Goal: Task Accomplishment & Management: Use online tool/utility

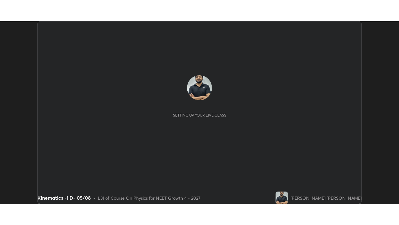
scroll to position [183, 399]
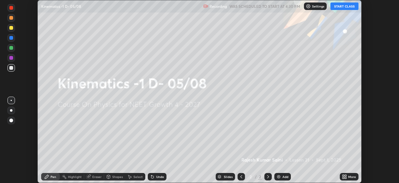
click at [347, 7] on button "START CLASS" at bounding box center [345, 5] width 28 height 7
click at [343, 175] on icon at bounding box center [344, 175] width 2 height 2
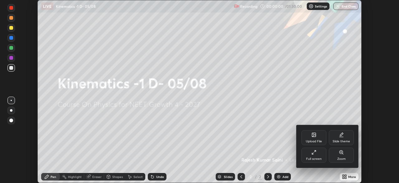
click at [316, 159] on div "Full screen" at bounding box center [314, 158] width 16 height 3
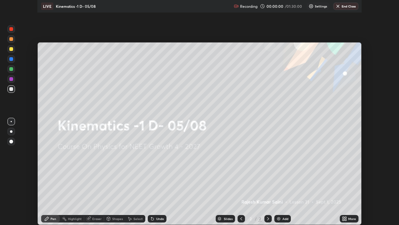
scroll to position [225, 399]
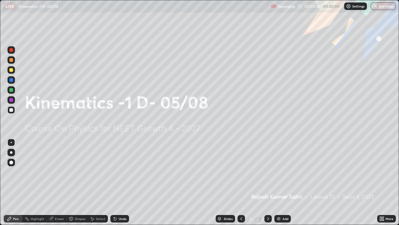
click at [353, 7] on p "Settings" at bounding box center [359, 6] width 12 height 3
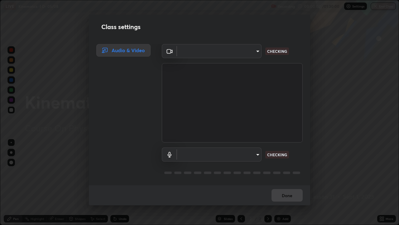
click at [248, 56] on body "Erase all LIVE Kinematics -1 D- 05/08 Recording 00:00:02 / 01:30:00 Settings En…" at bounding box center [199, 112] width 399 height 225
type input "1bc8c760721724c3bb23fa848bc882cb96d251e159a7e377002adb6141e657bd"
type input "1918f708b987fa0595dc9586349fa6393aff4c3e10ee40660038fb12667bac0b"
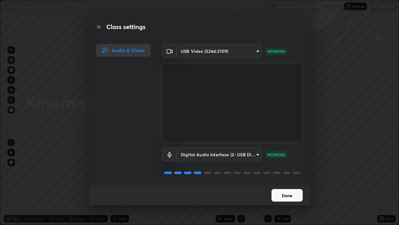
click at [287, 182] on button "Done" at bounding box center [287, 195] width 31 height 12
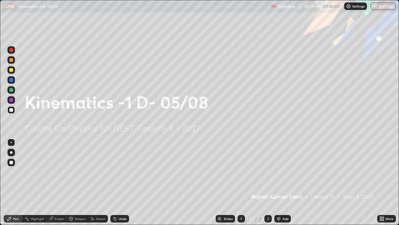
click at [283, 182] on div "Add" at bounding box center [286, 218] width 6 height 3
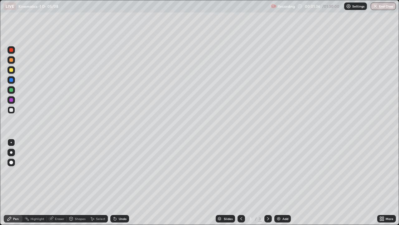
click at [11, 51] on div at bounding box center [11, 50] width 4 height 4
click at [11, 152] on div at bounding box center [11, 152] width 2 height 2
click at [115, 182] on icon at bounding box center [115, 218] width 5 height 5
click at [117, 182] on div "Undo" at bounding box center [119, 218] width 19 height 7
click at [119, 182] on div "Undo" at bounding box center [123, 218] width 8 height 3
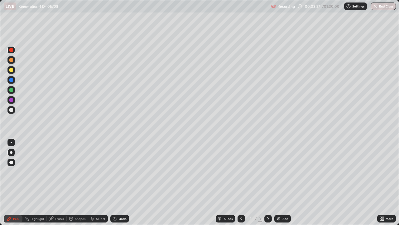
click at [115, 182] on div "Undo" at bounding box center [119, 218] width 19 height 7
click at [115, 182] on div "Undo" at bounding box center [118, 218] width 21 height 12
click at [11, 80] on div at bounding box center [11, 80] width 4 height 4
click at [116, 182] on icon at bounding box center [115, 218] width 5 height 5
click at [10, 51] on div at bounding box center [11, 50] width 4 height 4
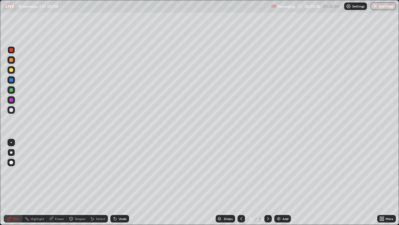
click at [14, 110] on div at bounding box center [10, 109] width 7 height 7
click at [10, 71] on div at bounding box center [11, 70] width 4 height 4
click at [10, 109] on div at bounding box center [11, 110] width 4 height 4
click at [59, 182] on div "Eraser" at bounding box center [59, 218] width 9 height 3
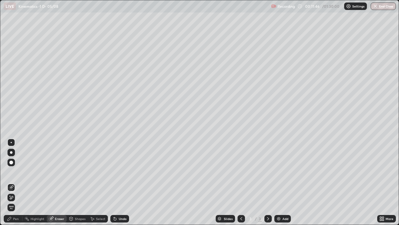
click at [15, 182] on div "Pen" at bounding box center [16, 218] width 6 height 3
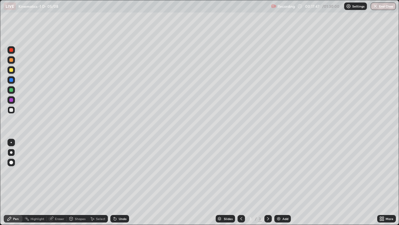
click at [280, 182] on div "Add" at bounding box center [283, 218] width 17 height 7
click at [0, 120] on div "Setting up your live class" at bounding box center [199, 112] width 399 height 225
click at [0, 123] on div "Setting up your live class" at bounding box center [199, 112] width 399 height 225
click at [11, 51] on div at bounding box center [11, 50] width 4 height 4
click at [119, 182] on div "Undo" at bounding box center [123, 218] width 8 height 3
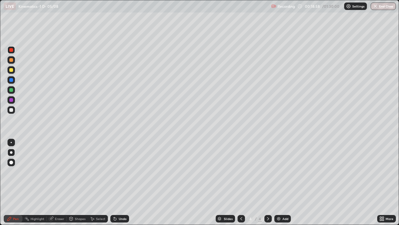
click at [10, 109] on div at bounding box center [11, 110] width 4 height 4
click at [9, 110] on div at bounding box center [11, 110] width 4 height 4
click at [114, 182] on icon at bounding box center [115, 218] width 2 height 2
click at [55, 182] on div "Eraser" at bounding box center [57, 218] width 20 height 7
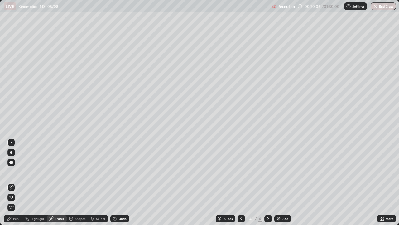
click at [12, 182] on icon at bounding box center [9, 218] width 5 height 5
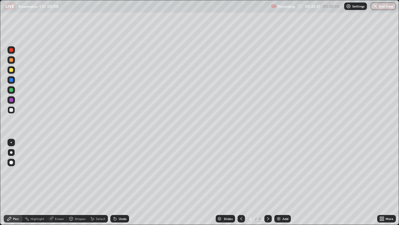
click at [118, 182] on div "Undo" at bounding box center [119, 218] width 19 height 7
click at [9, 51] on div at bounding box center [10, 49] width 7 height 7
click at [9, 50] on div at bounding box center [10, 49] width 7 height 7
click at [9, 110] on div at bounding box center [11, 110] width 4 height 4
click at [10, 50] on div at bounding box center [11, 50] width 4 height 4
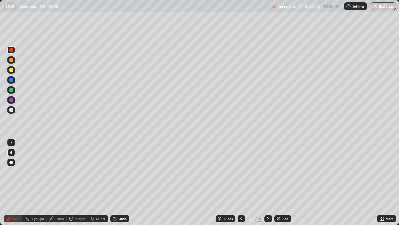
click at [10, 51] on div at bounding box center [11, 50] width 4 height 4
click at [12, 110] on div at bounding box center [11, 110] width 4 height 4
click at [278, 182] on img at bounding box center [278, 218] width 5 height 5
click at [12, 52] on div at bounding box center [10, 49] width 7 height 7
click at [10, 110] on div at bounding box center [11, 110] width 4 height 4
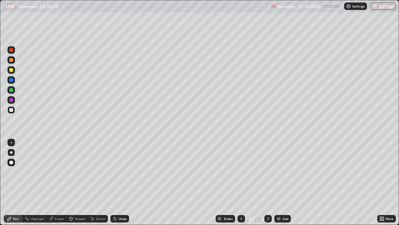
click at [8, 71] on div at bounding box center [10, 69] width 7 height 7
click at [9, 50] on div at bounding box center [10, 49] width 7 height 7
click at [12, 110] on div at bounding box center [11, 110] width 4 height 4
click at [12, 71] on div at bounding box center [11, 70] width 4 height 4
click at [275, 182] on div "Add" at bounding box center [283, 218] width 17 height 7
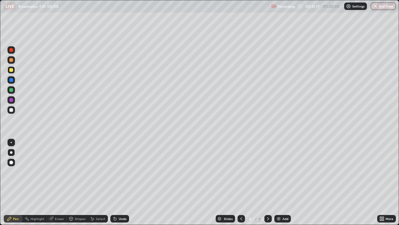
click at [10, 51] on div at bounding box center [11, 50] width 4 height 4
click at [6, 182] on div "Pen" at bounding box center [13, 218] width 19 height 7
click at [116, 182] on icon at bounding box center [115, 218] width 5 height 5
click at [5, 182] on div "Pen" at bounding box center [13, 218] width 19 height 7
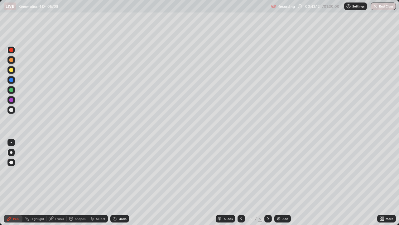
click at [7, 182] on div "Pen" at bounding box center [13, 218] width 19 height 7
click at [11, 110] on div at bounding box center [11, 110] width 4 height 4
click at [10, 90] on div at bounding box center [11, 90] width 4 height 4
click at [250, 182] on div "6" at bounding box center [251, 219] width 6 height 4
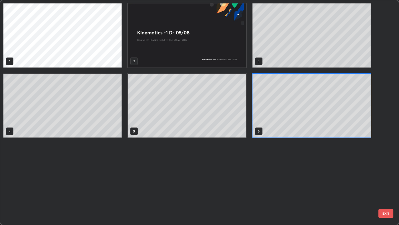
scroll to position [222, 396]
click at [241, 182] on div "1 2 3 4 5 6" at bounding box center [194, 112] width 388 height 224
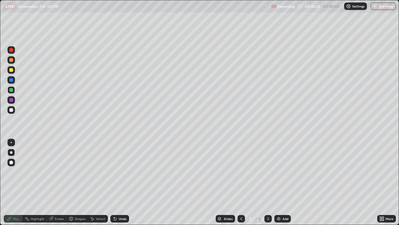
click at [268, 182] on icon at bounding box center [268, 218] width 5 height 5
click at [10, 110] on div at bounding box center [11, 110] width 4 height 4
click at [197, 182] on div "Slides 6 / 6 Add" at bounding box center [253, 218] width 248 height 12
click at [200, 182] on div "Slides 6 / 6 Add" at bounding box center [253, 218] width 248 height 12
click at [210, 182] on div "Slides 6 / 6 Add" at bounding box center [253, 218] width 248 height 12
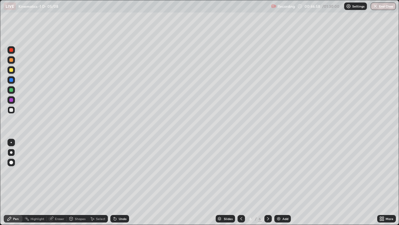
click at [216, 182] on div "Slides 6 / 6 Add" at bounding box center [253, 218] width 248 height 12
click at [277, 182] on img at bounding box center [278, 218] width 5 height 5
click at [11, 51] on div at bounding box center [11, 50] width 4 height 4
click at [11, 110] on div at bounding box center [11, 110] width 4 height 4
click at [11, 90] on div at bounding box center [11, 90] width 4 height 4
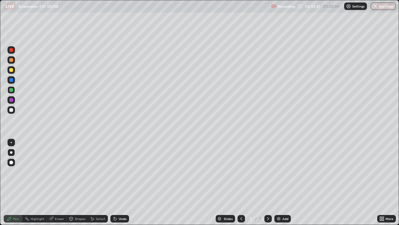
click at [12, 99] on div at bounding box center [11, 100] width 4 height 4
click at [10, 110] on div at bounding box center [11, 110] width 4 height 4
click at [18, 21] on div "Erase all" at bounding box center [11, 112] width 15 height 200
click at [57, 182] on div "Eraser" at bounding box center [59, 218] width 9 height 3
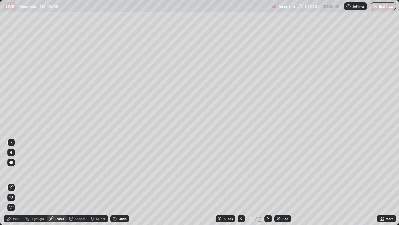
click at [15, 182] on div "Pen" at bounding box center [16, 218] width 6 height 3
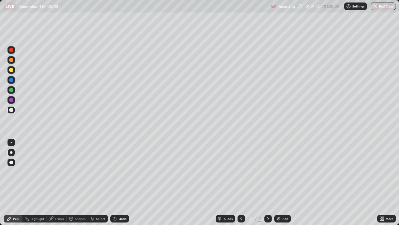
click at [6, 182] on div "Pen" at bounding box center [13, 218] width 19 height 7
click at [278, 182] on img at bounding box center [278, 218] width 5 height 5
click at [11, 52] on div at bounding box center [10, 49] width 7 height 7
click at [12, 109] on div at bounding box center [11, 110] width 4 height 4
click at [14, 109] on div at bounding box center [10, 109] width 7 height 7
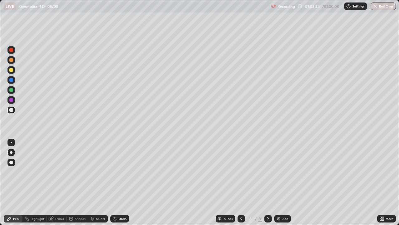
click at [10, 71] on div at bounding box center [11, 70] width 4 height 4
click at [120, 182] on div "Undo" at bounding box center [123, 218] width 8 height 3
click at [9, 111] on div at bounding box center [10, 109] width 7 height 7
click at [12, 90] on div at bounding box center [11, 90] width 4 height 4
click at [10, 71] on div at bounding box center [11, 70] width 4 height 4
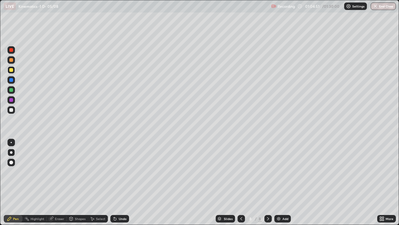
click at [10, 80] on div at bounding box center [11, 80] width 4 height 4
click at [11, 110] on div at bounding box center [11, 110] width 4 height 4
click at [12, 89] on div at bounding box center [11, 90] width 4 height 4
click at [12, 110] on div at bounding box center [11, 110] width 4 height 4
click at [9, 111] on div at bounding box center [10, 109] width 7 height 7
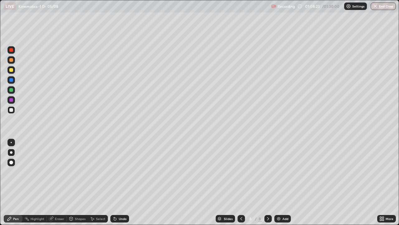
click at [9, 89] on div at bounding box center [11, 90] width 4 height 4
click at [277, 182] on img at bounding box center [278, 218] width 5 height 5
click at [11, 52] on div at bounding box center [10, 49] width 7 height 7
click at [10, 80] on div at bounding box center [11, 80] width 4 height 4
click at [10, 51] on div at bounding box center [11, 50] width 4 height 4
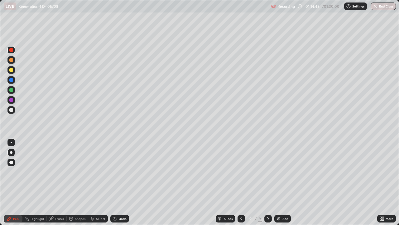
click at [11, 110] on div at bounding box center [11, 110] width 4 height 4
click at [10, 110] on div at bounding box center [11, 110] width 4 height 4
click at [11, 80] on div at bounding box center [11, 80] width 4 height 4
click at [10, 50] on div at bounding box center [11, 50] width 4 height 4
click at [119, 182] on div "Undo" at bounding box center [123, 218] width 8 height 3
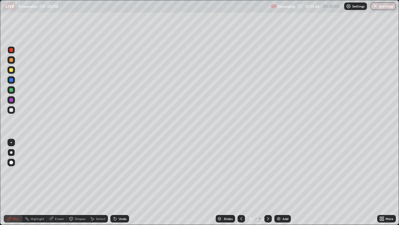
click at [11, 80] on div at bounding box center [11, 80] width 4 height 4
click at [240, 182] on icon at bounding box center [241, 218] width 5 height 5
click at [266, 182] on icon at bounding box center [268, 218] width 5 height 5
click at [281, 182] on div "Add" at bounding box center [283, 218] width 17 height 7
click at [240, 182] on icon at bounding box center [241, 218] width 5 height 5
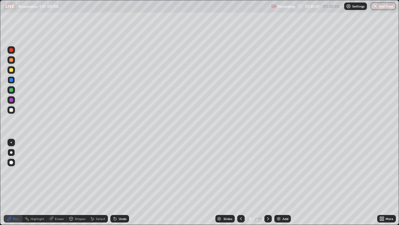
click at [240, 182] on icon at bounding box center [241, 218] width 5 height 5
click at [266, 182] on icon at bounding box center [268, 218] width 5 height 5
click at [379, 7] on button "End Class" at bounding box center [383, 5] width 25 height 7
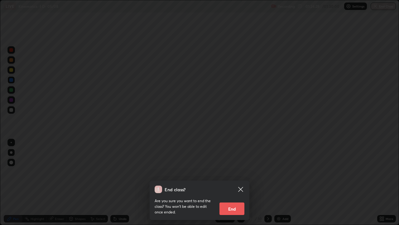
click at [240, 182] on div "Are you sure you want to end the class? You won’t be able to edit once ended. E…" at bounding box center [200, 204] width 90 height 22
click at [233, 182] on button "End" at bounding box center [232, 208] width 25 height 12
